Goal: Task Accomplishment & Management: Use online tool/utility

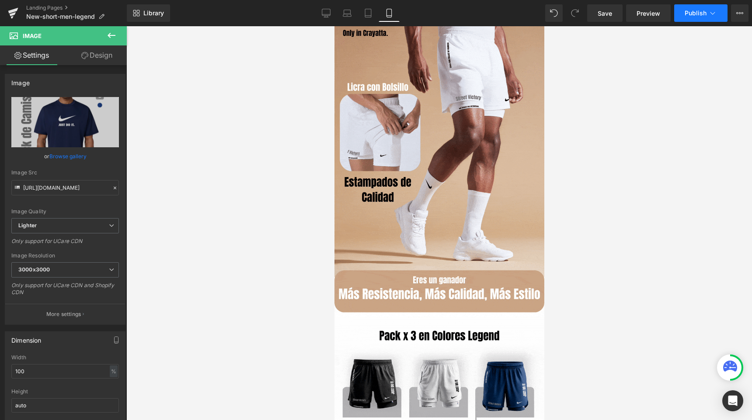
click at [691, 12] on span "Publish" at bounding box center [695, 13] width 22 height 7
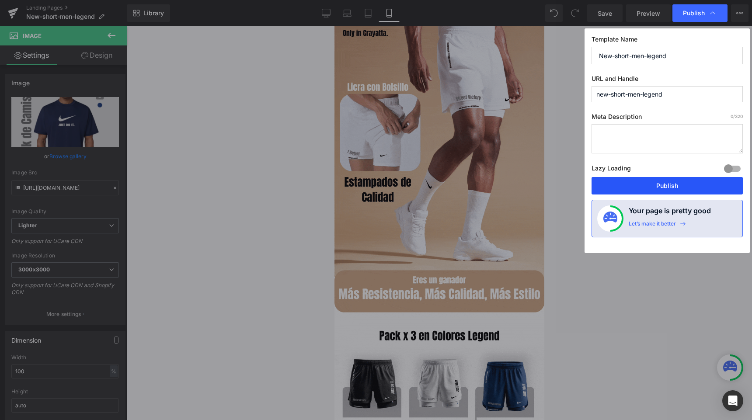
click at [612, 177] on button "Publish" at bounding box center [666, 185] width 151 height 17
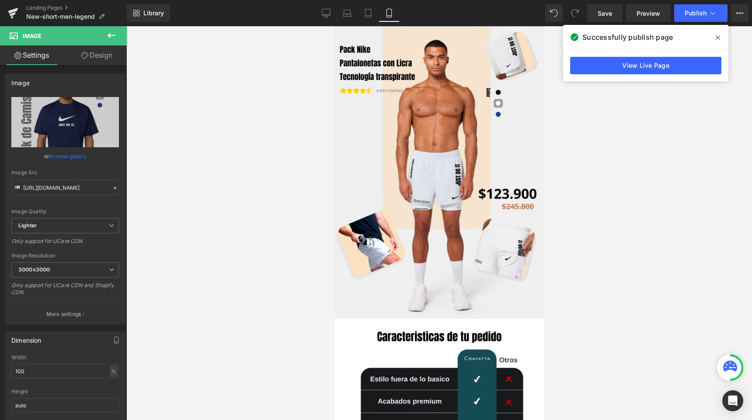
scroll to position [549, 0]
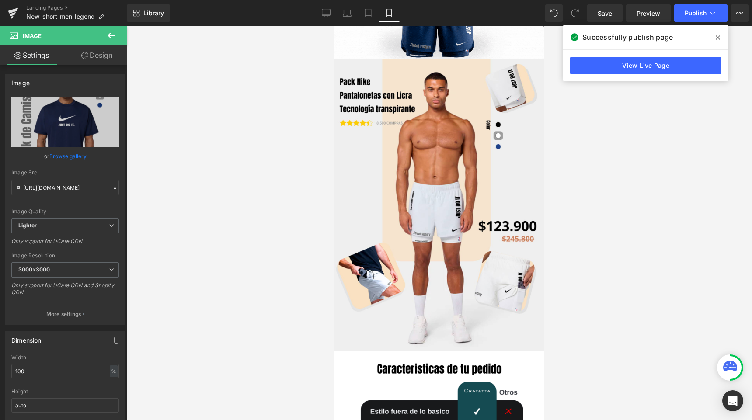
click at [716, 35] on icon at bounding box center [718, 37] width 4 height 4
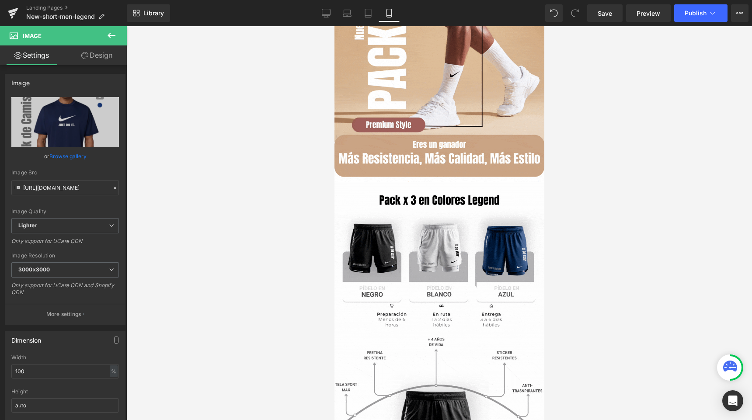
scroll to position [0, 0]
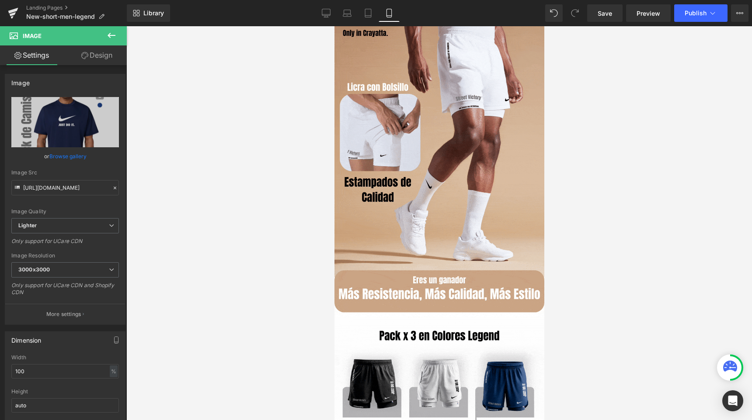
click at [114, 35] on icon at bounding box center [112, 35] width 8 height 5
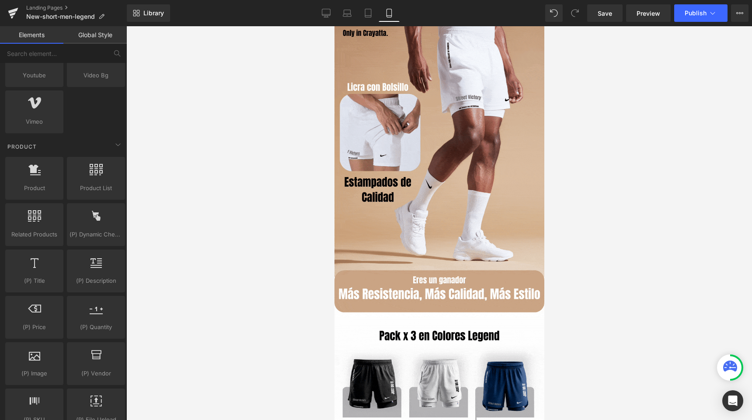
scroll to position [703, 0]
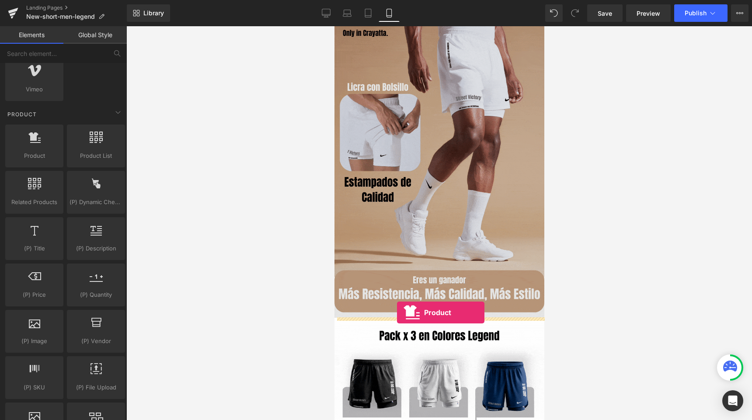
drag, startPoint x: 379, startPoint y: 176, endPoint x: 396, endPoint y: 313, distance: 137.4
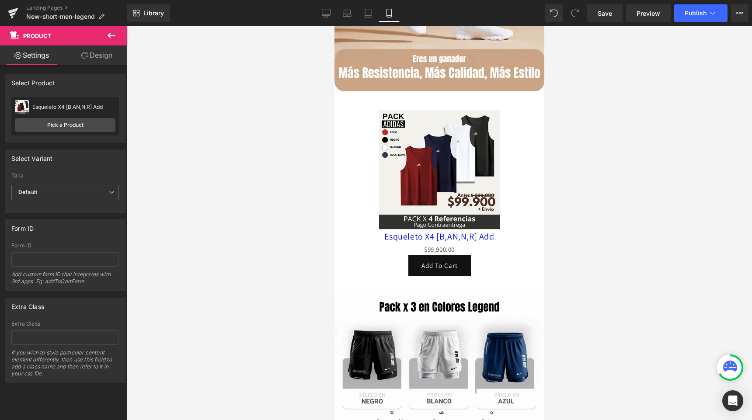
scroll to position [195, 0]
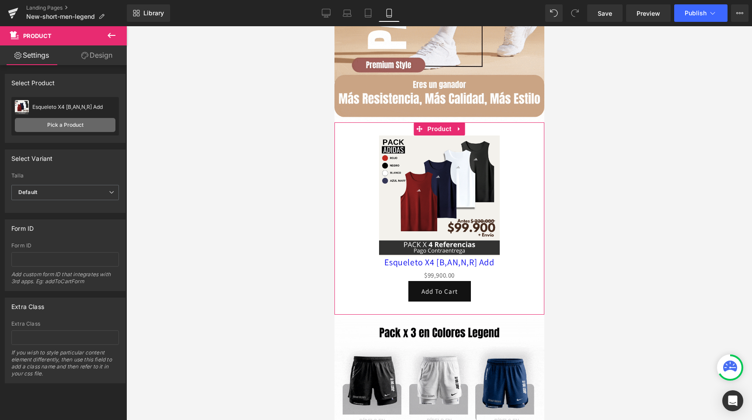
click at [47, 126] on link "Pick a Product" at bounding box center [65, 125] width 101 height 14
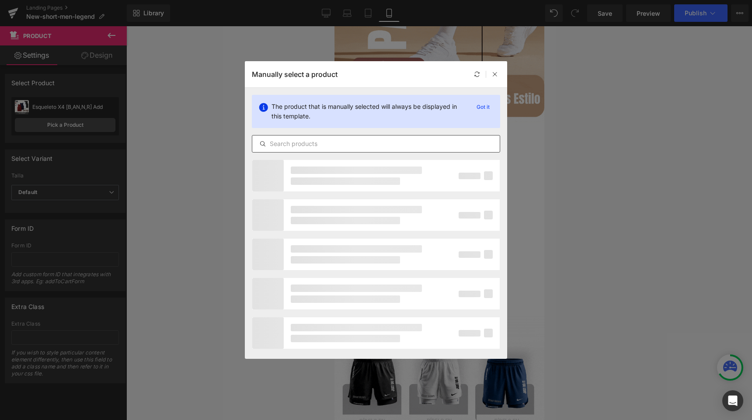
click at [303, 140] on input "text" at bounding box center [375, 144] width 247 height 10
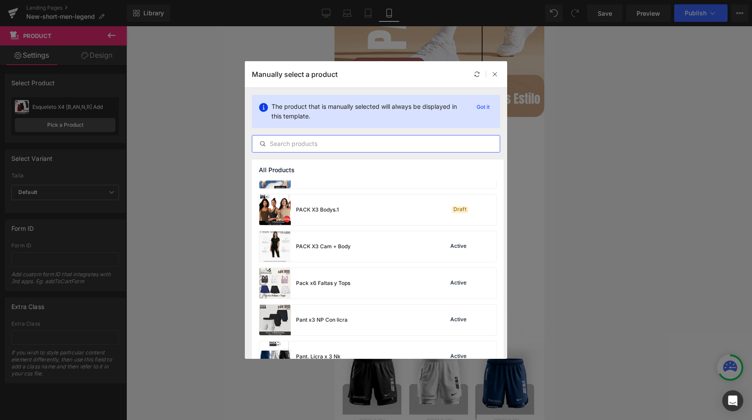
scroll to position [2394, 0]
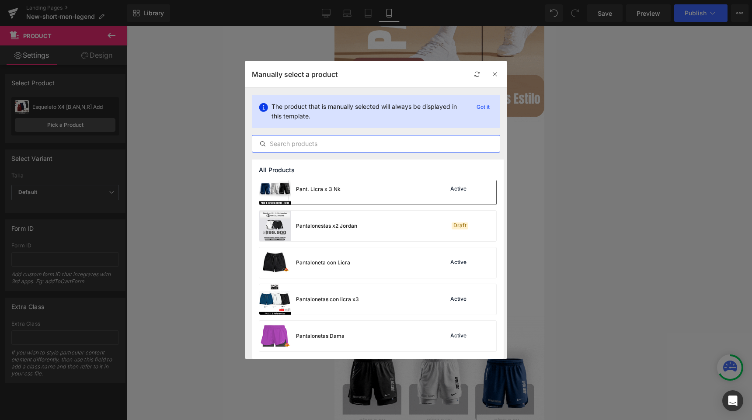
click at [377, 196] on div "Pant. Licra x 3 Nk Active" at bounding box center [377, 189] width 237 height 31
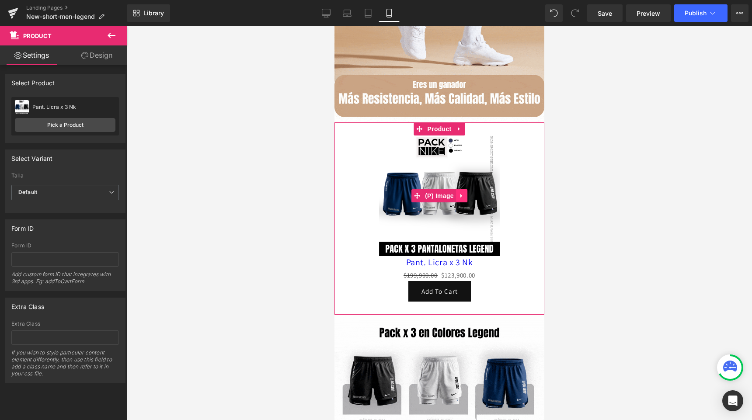
click at [464, 195] on link at bounding box center [460, 195] width 11 height 13
click at [467, 196] on icon at bounding box center [467, 195] width 6 height 7
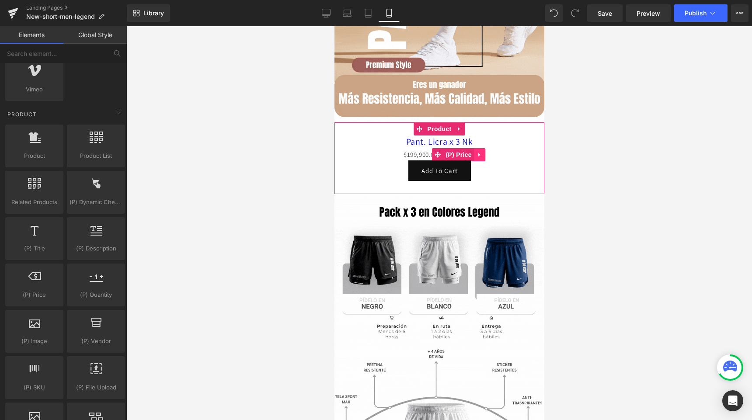
click at [476, 157] on icon at bounding box center [479, 154] width 6 height 7
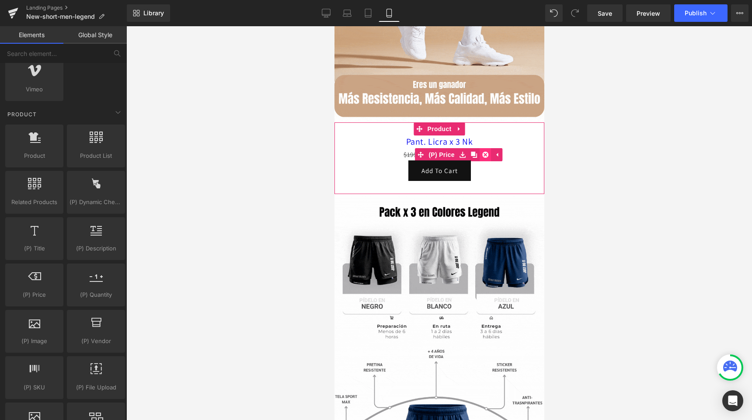
click at [484, 156] on icon at bounding box center [485, 155] width 6 height 6
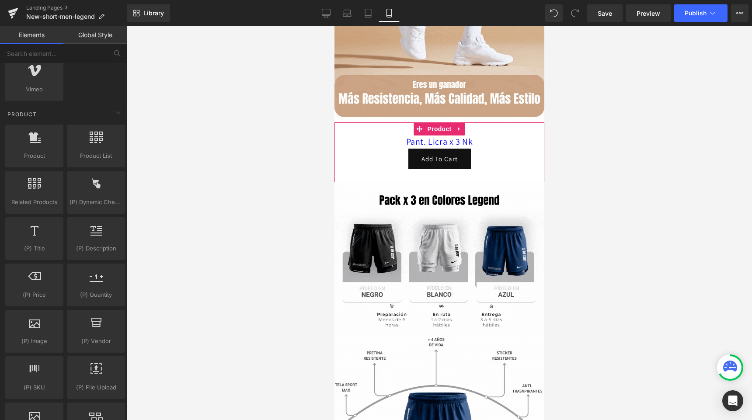
click at [420, 140] on icon at bounding box center [422, 141] width 5 height 5
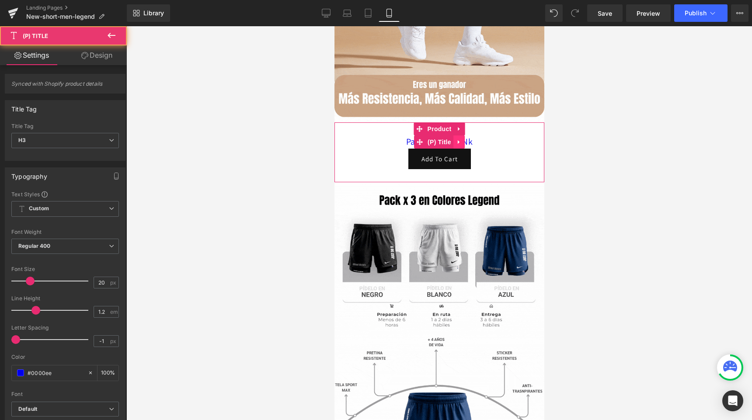
click at [457, 142] on icon at bounding box center [458, 142] width 2 height 4
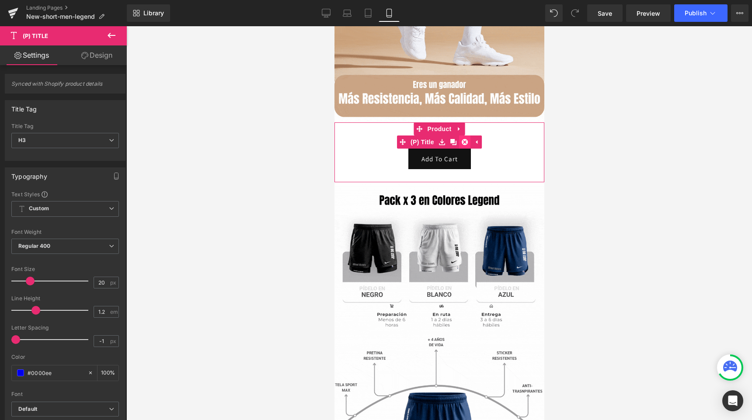
click at [463, 142] on icon at bounding box center [464, 142] width 6 height 6
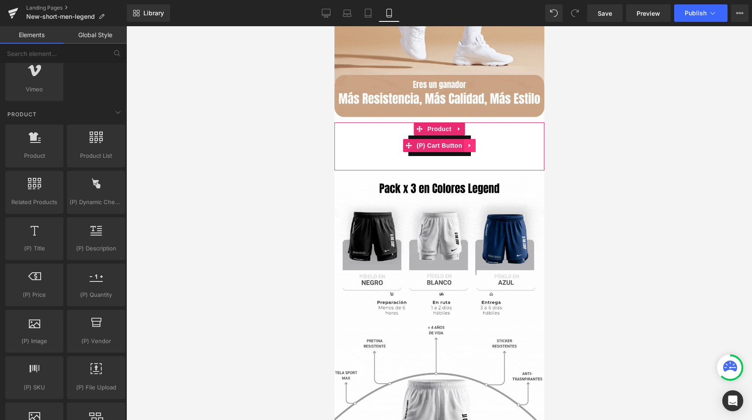
click at [471, 146] on icon at bounding box center [469, 145] width 6 height 7
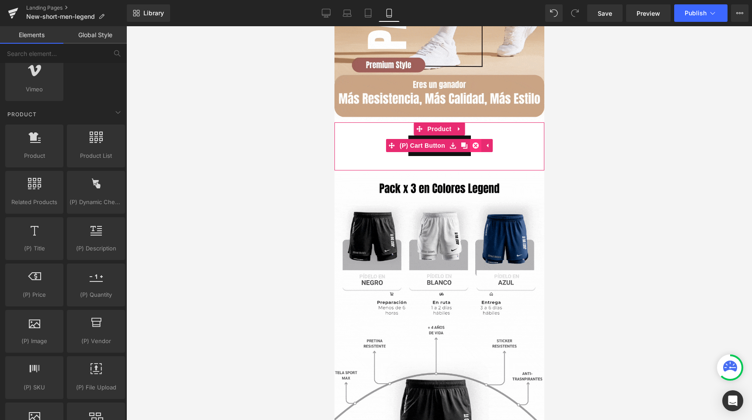
click at [476, 145] on icon at bounding box center [475, 145] width 6 height 6
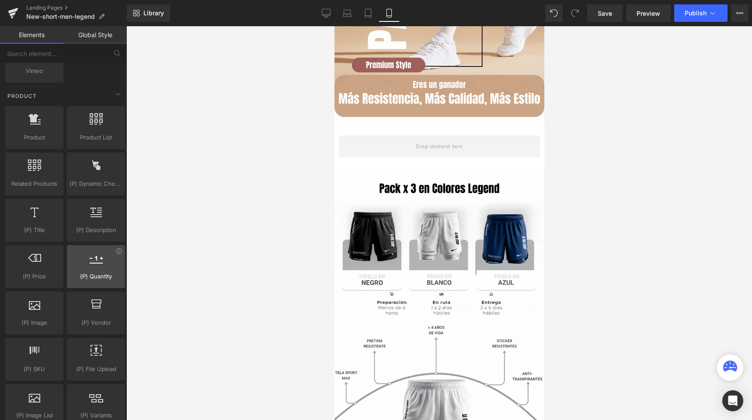
scroll to position [722, 0]
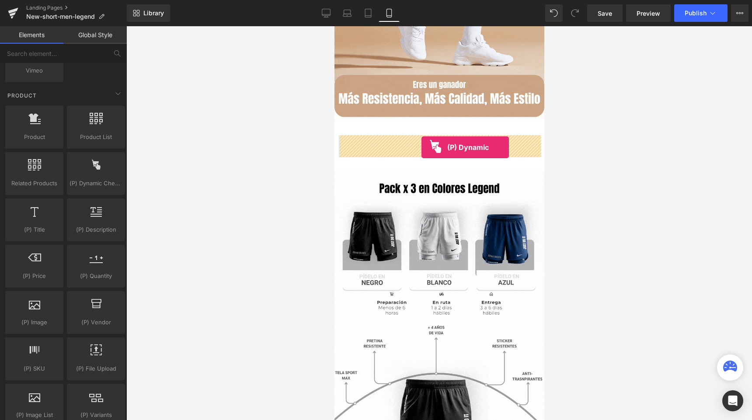
drag, startPoint x: 424, startPoint y: 208, endPoint x: 421, endPoint y: 147, distance: 61.3
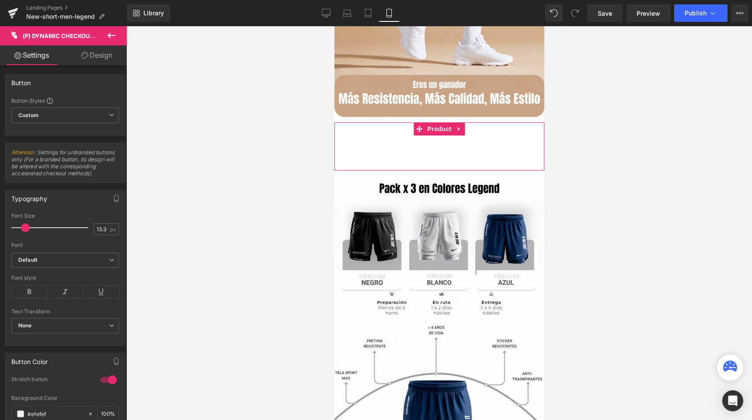
click at [385, 137] on div "Buy it now (P) Dynamic Checkout Button" at bounding box center [438, 146] width 201 height 22
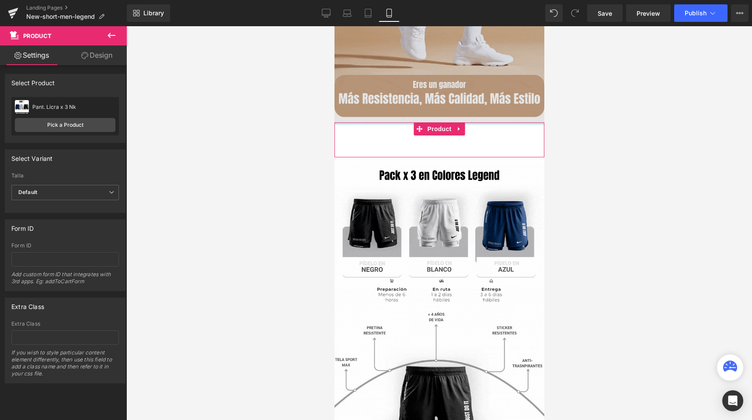
drag, startPoint x: 354, startPoint y: 123, endPoint x: 354, endPoint y: 108, distance: 15.3
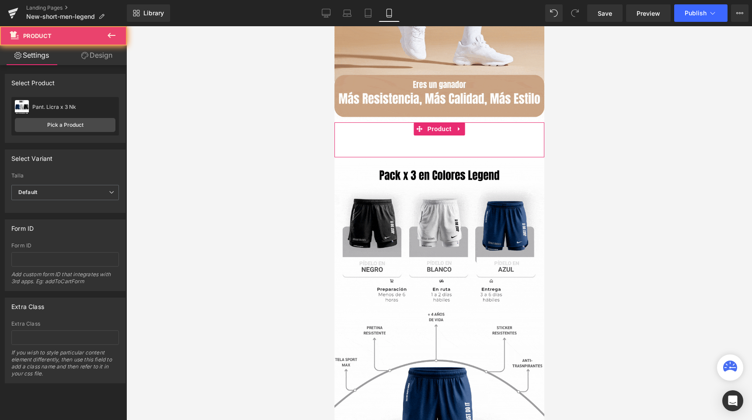
click at [341, 151] on div "Buy it now (P) Dynamic Checkout Button Product" at bounding box center [439, 139] width 210 height 35
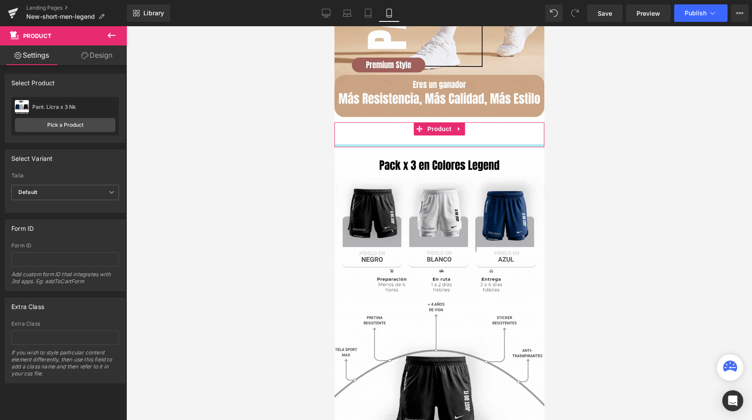
drag, startPoint x: 348, startPoint y: 156, endPoint x: 347, endPoint y: 148, distance: 8.8
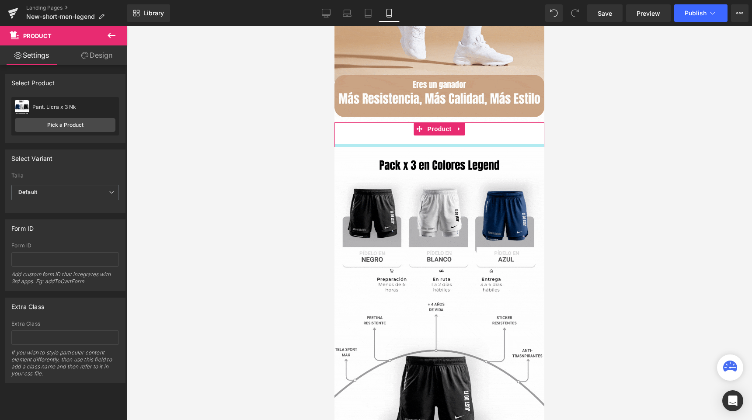
click at [347, 147] on div at bounding box center [439, 145] width 210 height 3
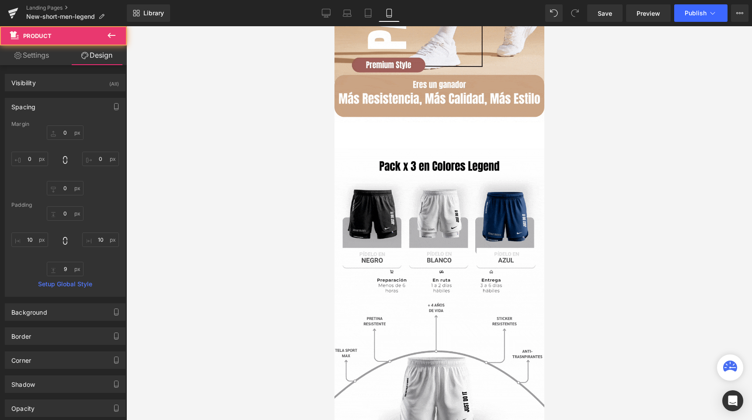
click at [282, 180] on div at bounding box center [438, 223] width 625 height 394
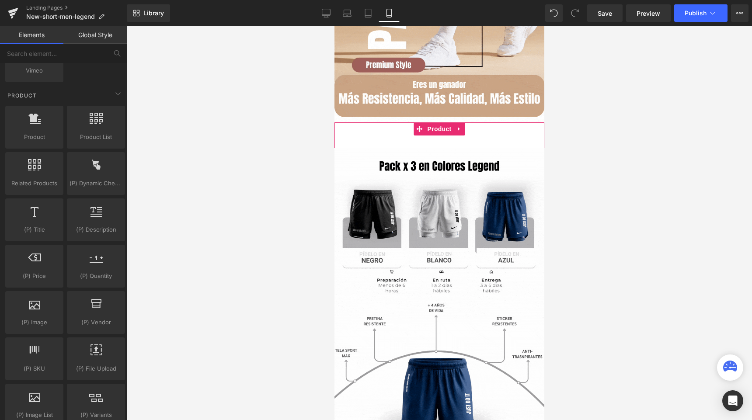
click at [389, 134] on div "Buy it now (P) Dynamic Checkout Button" at bounding box center [438, 133] width 201 height 22
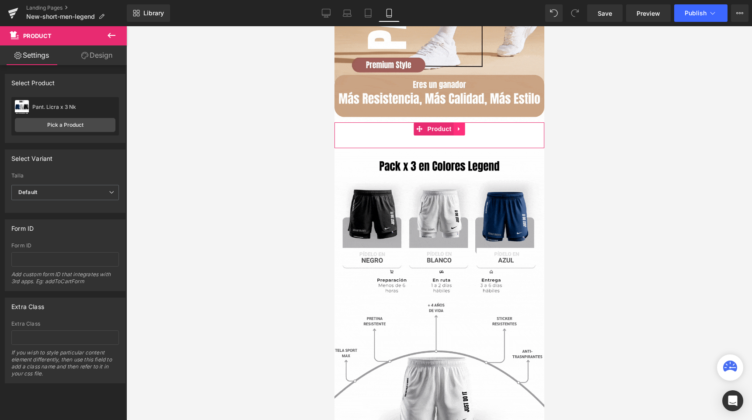
click at [458, 129] on icon at bounding box center [458, 129] width 2 height 4
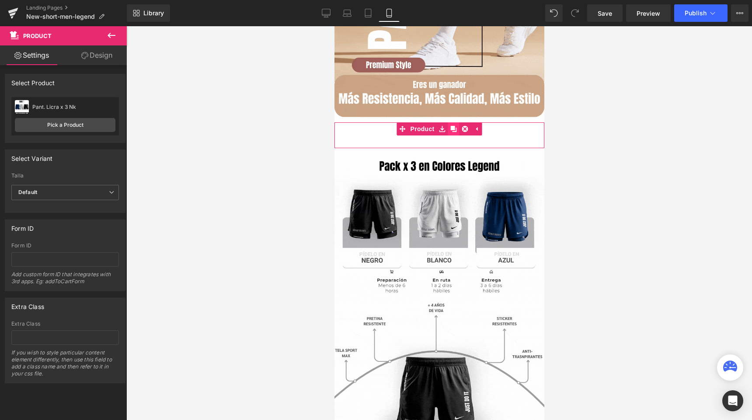
click at [454, 129] on icon at bounding box center [453, 129] width 6 height 6
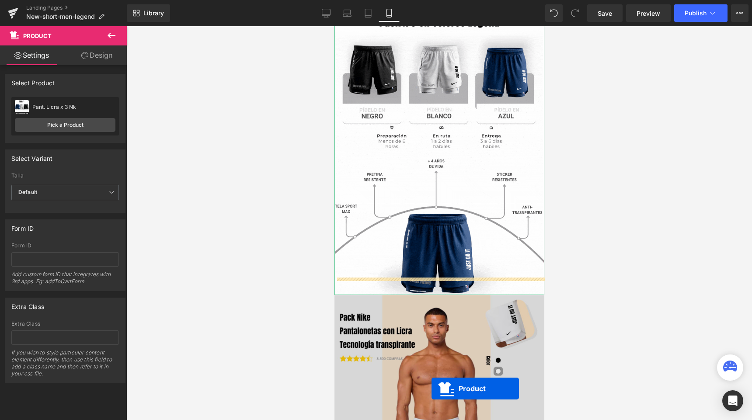
scroll to position [405, 0]
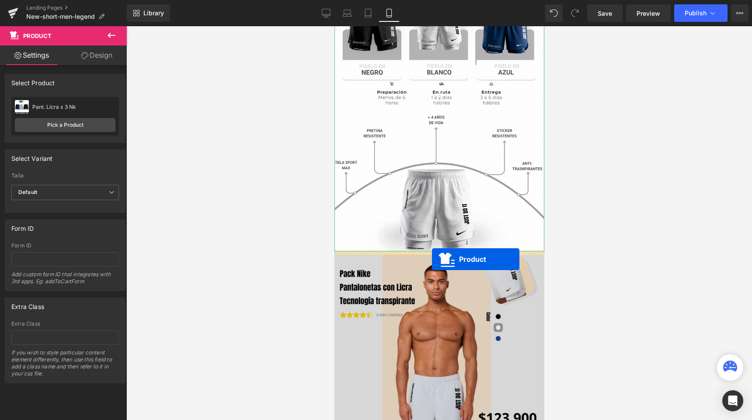
drag, startPoint x: 414, startPoint y: 155, endPoint x: 431, endPoint y: 259, distance: 105.8
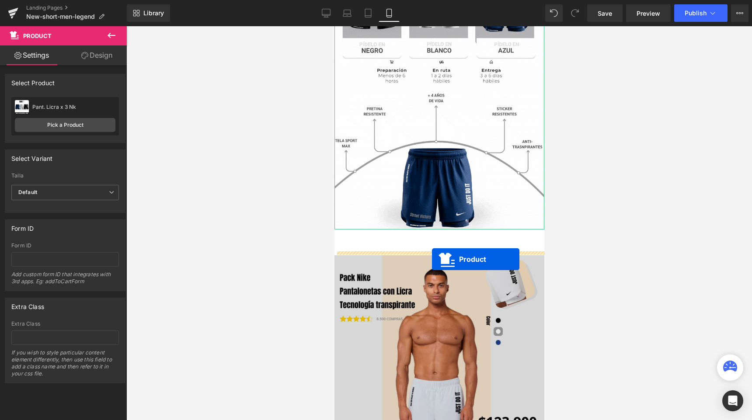
scroll to position [383, 0]
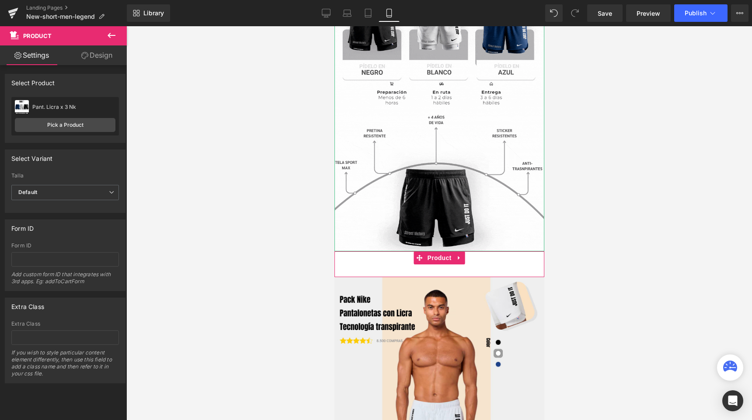
click at [362, 265] on div "Buy it now (P) Dynamic Checkout Button" at bounding box center [438, 262] width 201 height 22
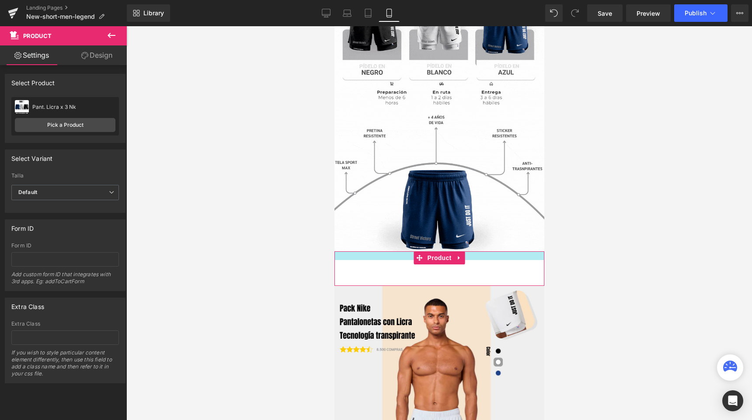
drag, startPoint x: 367, startPoint y: 251, endPoint x: 366, endPoint y: 260, distance: 8.8
click at [366, 260] on div "Buy it now (P) Dynamic Checkout Button Product" at bounding box center [439, 268] width 210 height 35
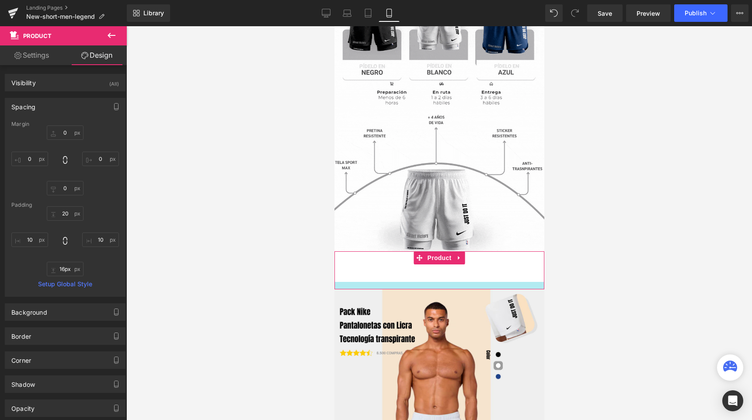
type input "17px"
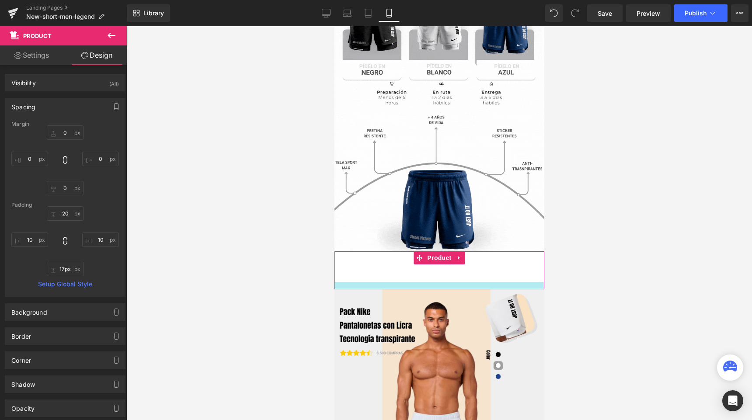
click at [356, 288] on div at bounding box center [439, 285] width 210 height 7
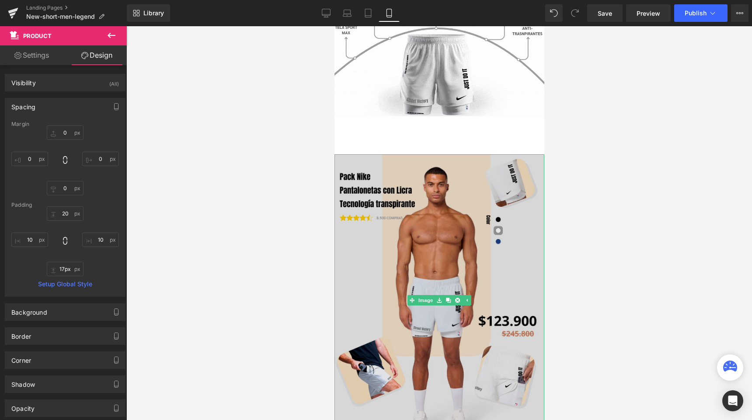
scroll to position [345, 0]
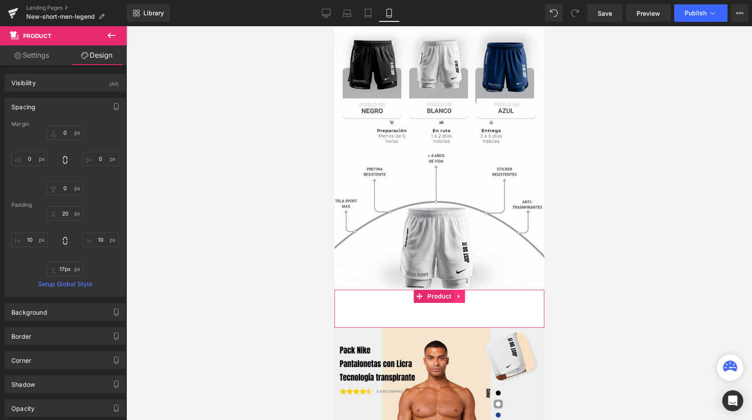
click at [455, 298] on link at bounding box center [458, 296] width 11 height 13
click at [455, 298] on icon at bounding box center [453, 296] width 6 height 7
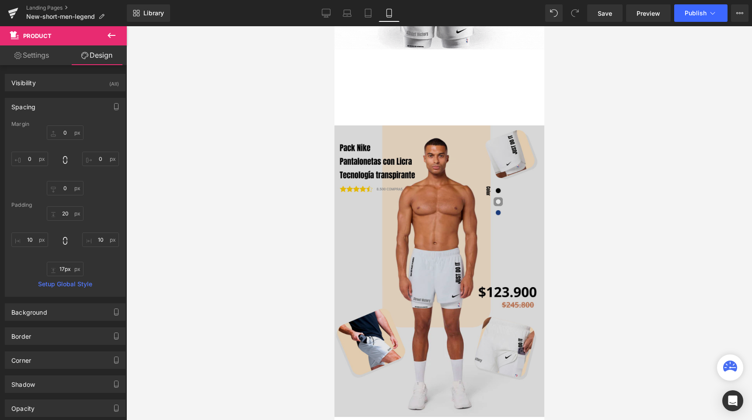
scroll to position [611, 0]
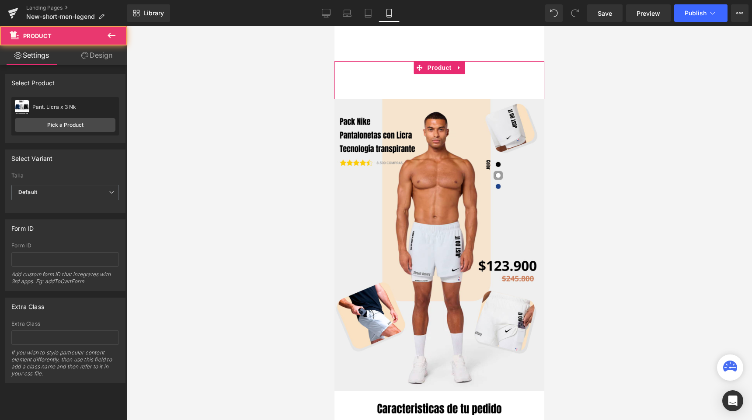
click at [343, 72] on div "Buy it now (P) Dynamic Checkout Button" at bounding box center [438, 81] width 201 height 22
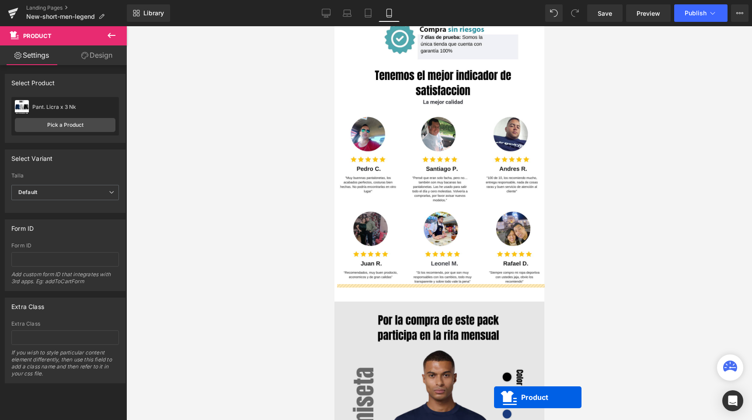
scroll to position [1302, 0]
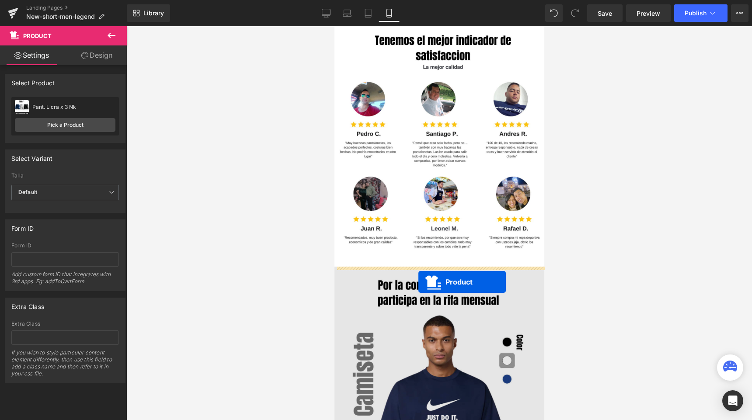
drag, startPoint x: 415, startPoint y: 69, endPoint x: 417, endPoint y: 281, distance: 212.9
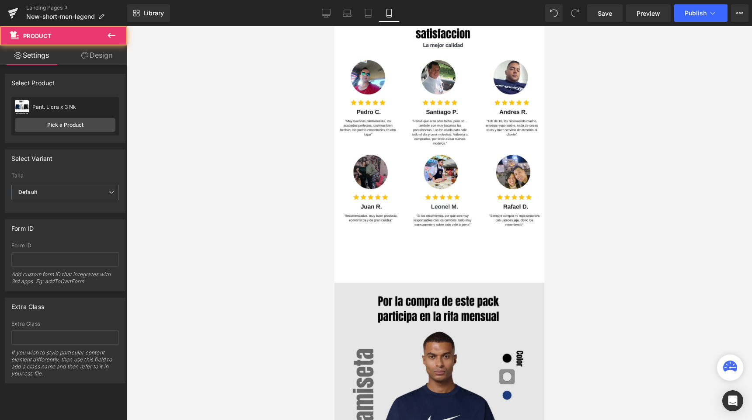
scroll to position [1280, 0]
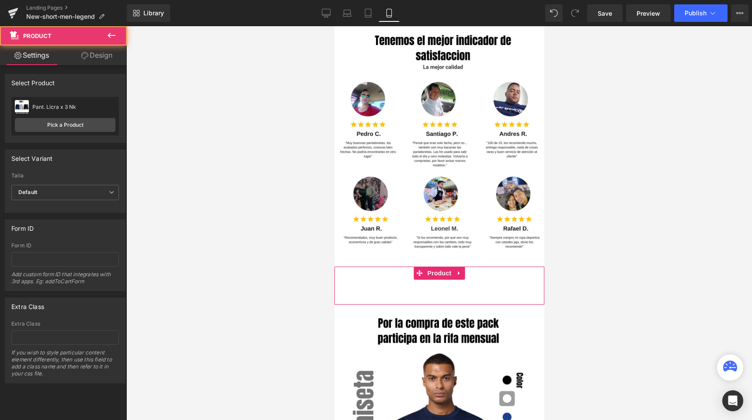
click at [400, 286] on div "Buy it now (P) Dynamic Checkout Button" at bounding box center [438, 286] width 201 height 22
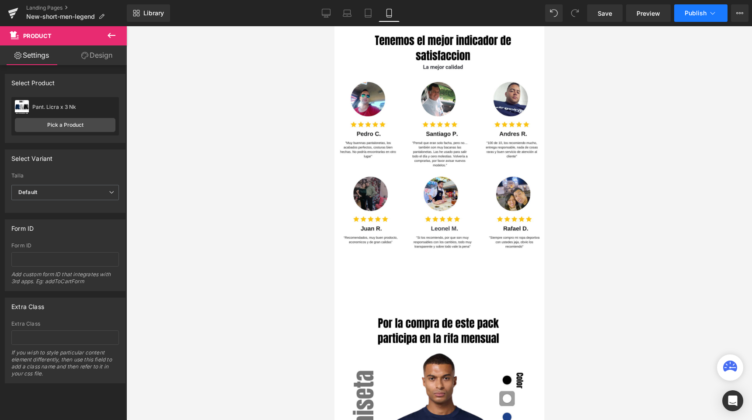
click at [691, 19] on button "Publish" at bounding box center [700, 12] width 53 height 17
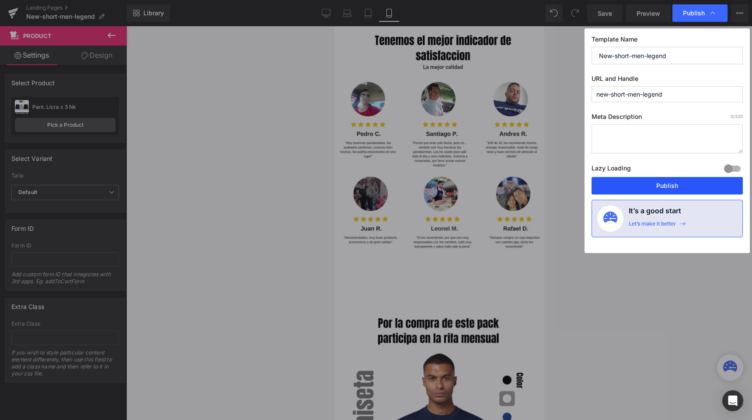
click at [618, 184] on button "Publish" at bounding box center [666, 185] width 151 height 17
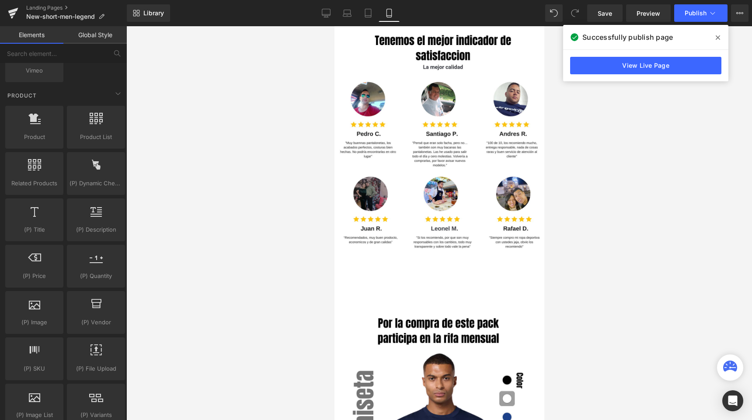
click at [299, 212] on div at bounding box center [438, 223] width 625 height 394
click at [716, 37] on icon at bounding box center [718, 37] width 4 height 7
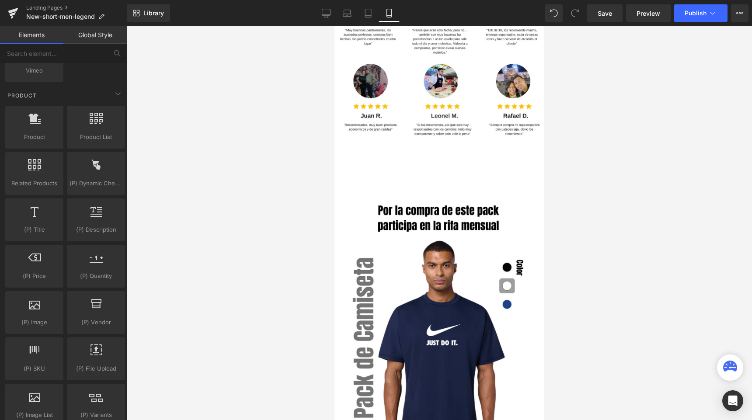
scroll to position [1609, 0]
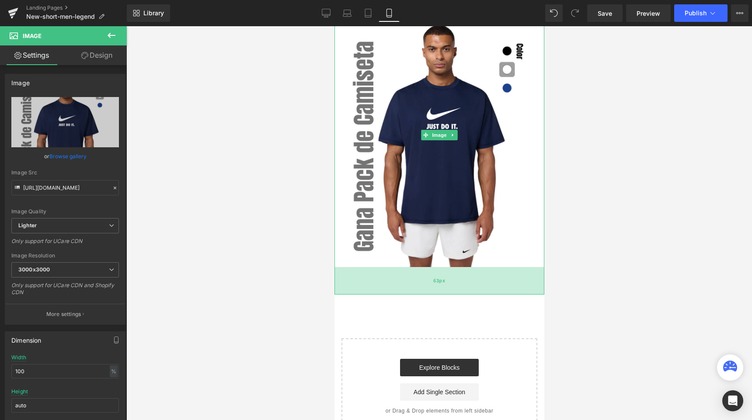
drag, startPoint x: 381, startPoint y: 266, endPoint x: 379, endPoint y: 293, distance: 27.7
click at [379, 293] on div "63px" at bounding box center [439, 281] width 210 height 28
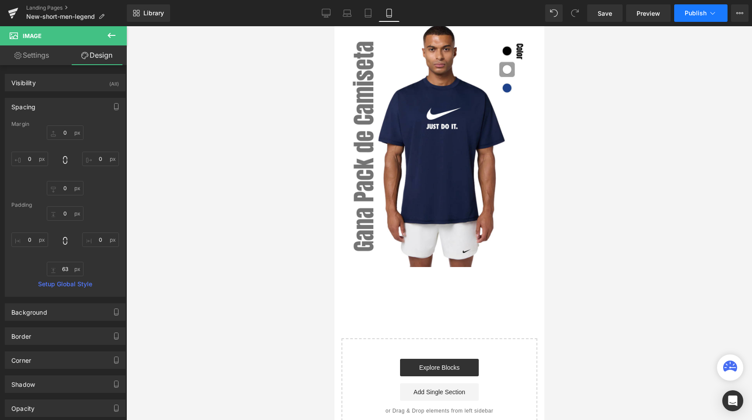
click at [689, 19] on button "Publish" at bounding box center [700, 12] width 53 height 17
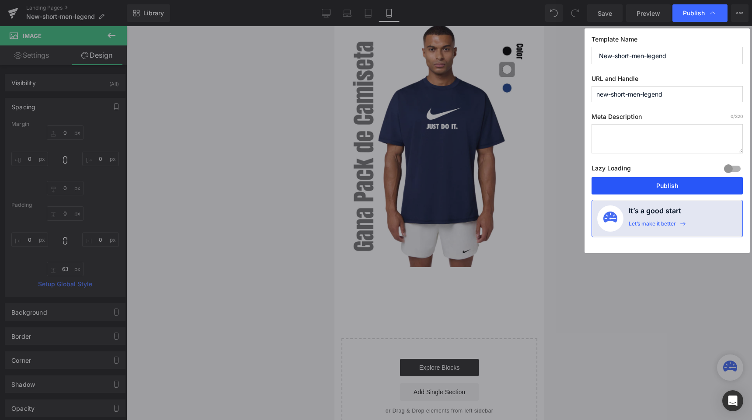
click at [612, 183] on button "Publish" at bounding box center [666, 185] width 151 height 17
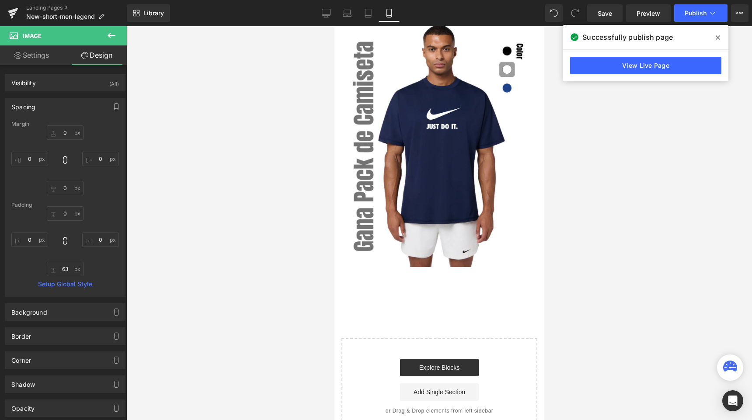
click at [703, 140] on div at bounding box center [438, 223] width 625 height 394
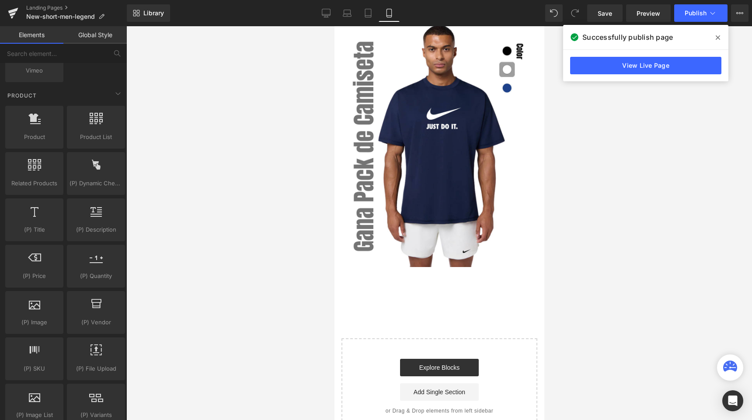
click at [716, 38] on icon at bounding box center [718, 37] width 4 height 7
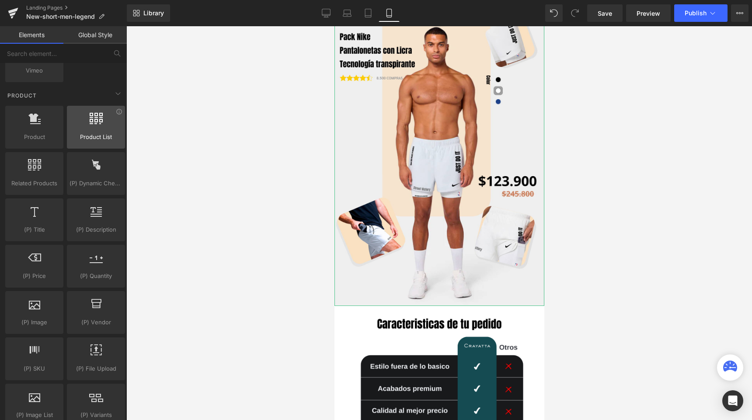
scroll to position [641, 0]
